Goal: Transaction & Acquisition: Obtain resource

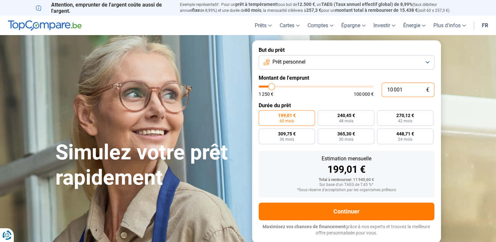
click at [403, 89] on input "10 001" at bounding box center [408, 90] width 53 height 14
type input "5"
type input "1250"
type input "50"
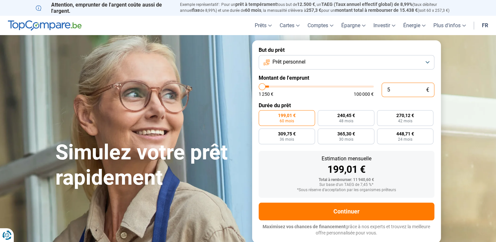
type input "1250"
type input "500"
type input "1250"
type input "5 000"
type input "5000"
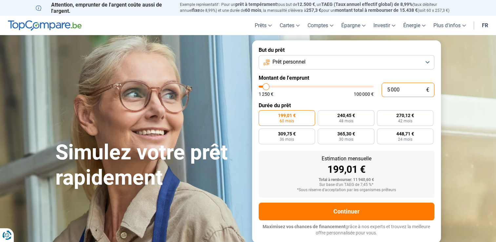
type input "50 000"
type input "50000"
radio input "false"
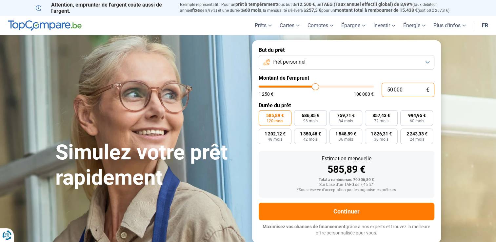
type input "50 000"
click at [428, 61] on button "Prêt personnel" at bounding box center [347, 62] width 176 height 14
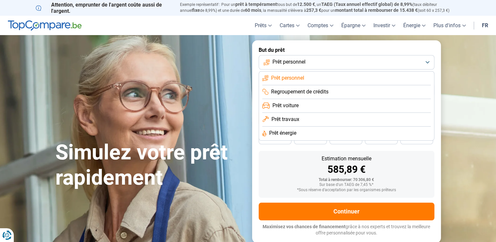
click at [294, 120] on span "Prêt travaux" at bounding box center [285, 119] width 28 height 7
